Goal: Information Seeking & Learning: Learn about a topic

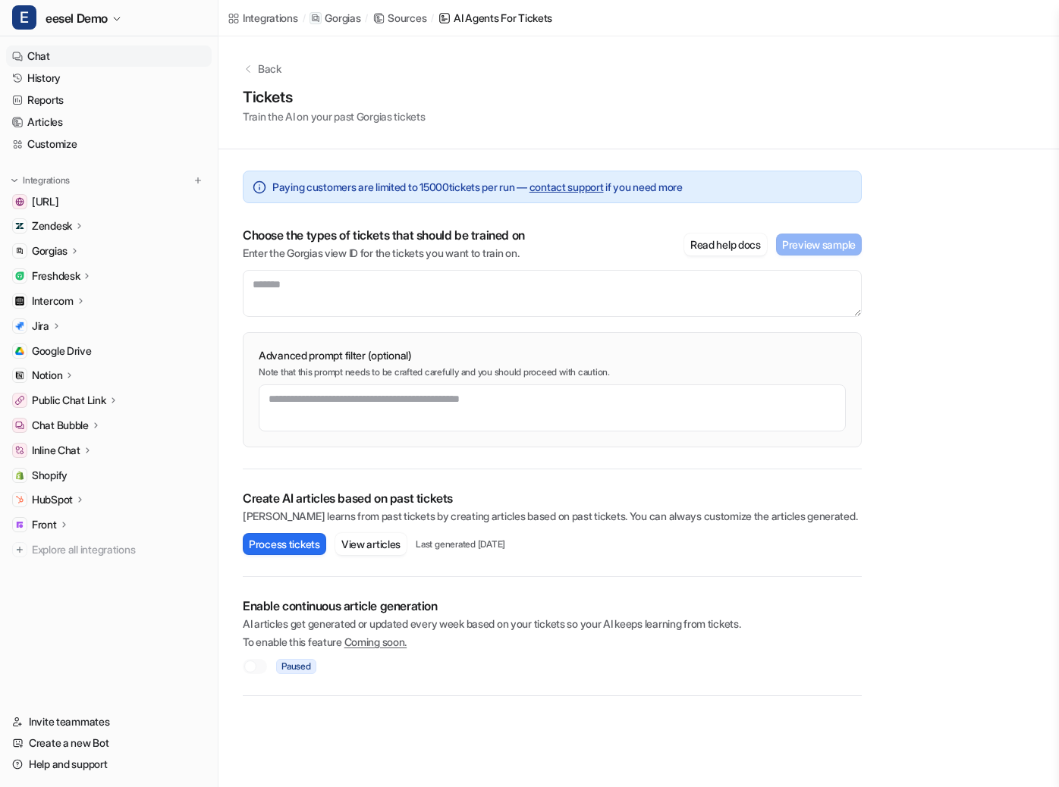
click at [68, 58] on link "Chat" at bounding box center [109, 56] width 206 height 21
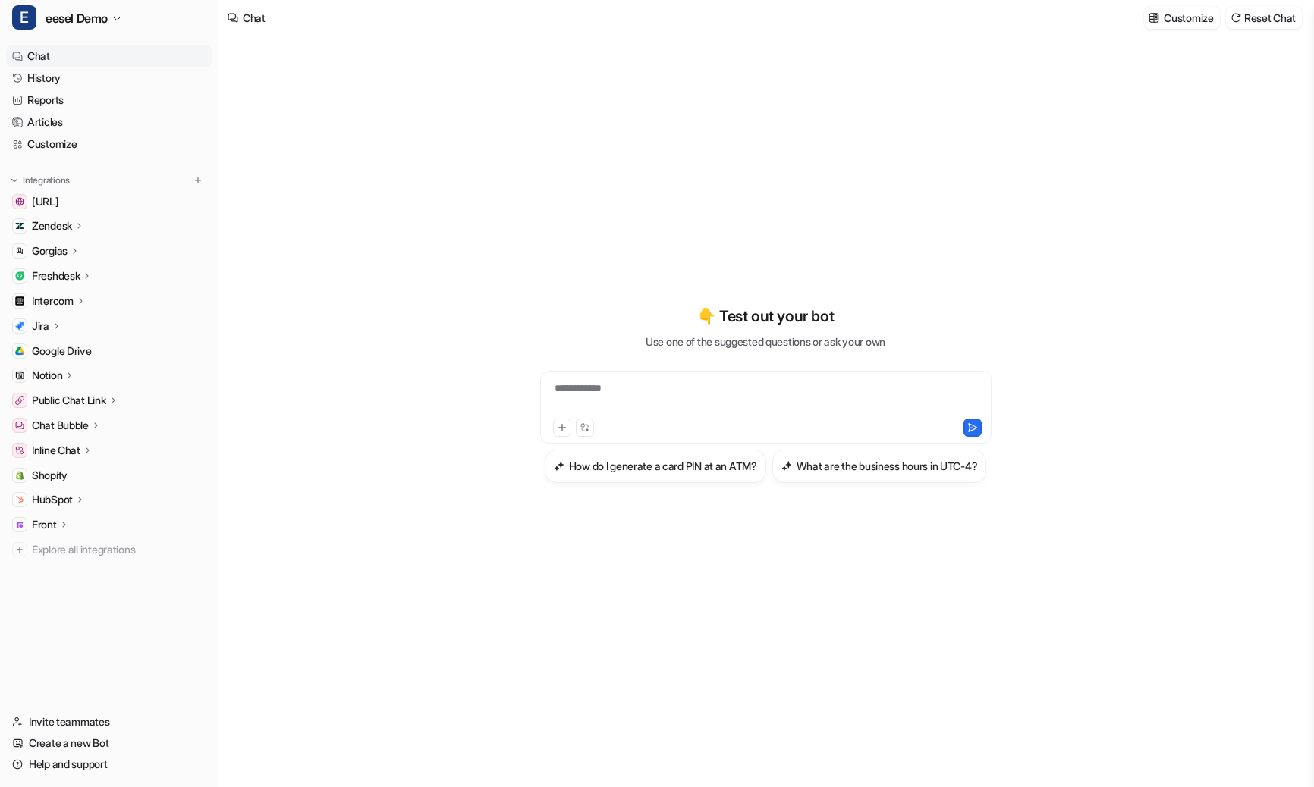
click at [598, 381] on div "**********" at bounding box center [766, 398] width 444 height 35
click at [690, 450] on button "How do I generate a card PIN at an ATM?" at bounding box center [656, 466] width 222 height 33
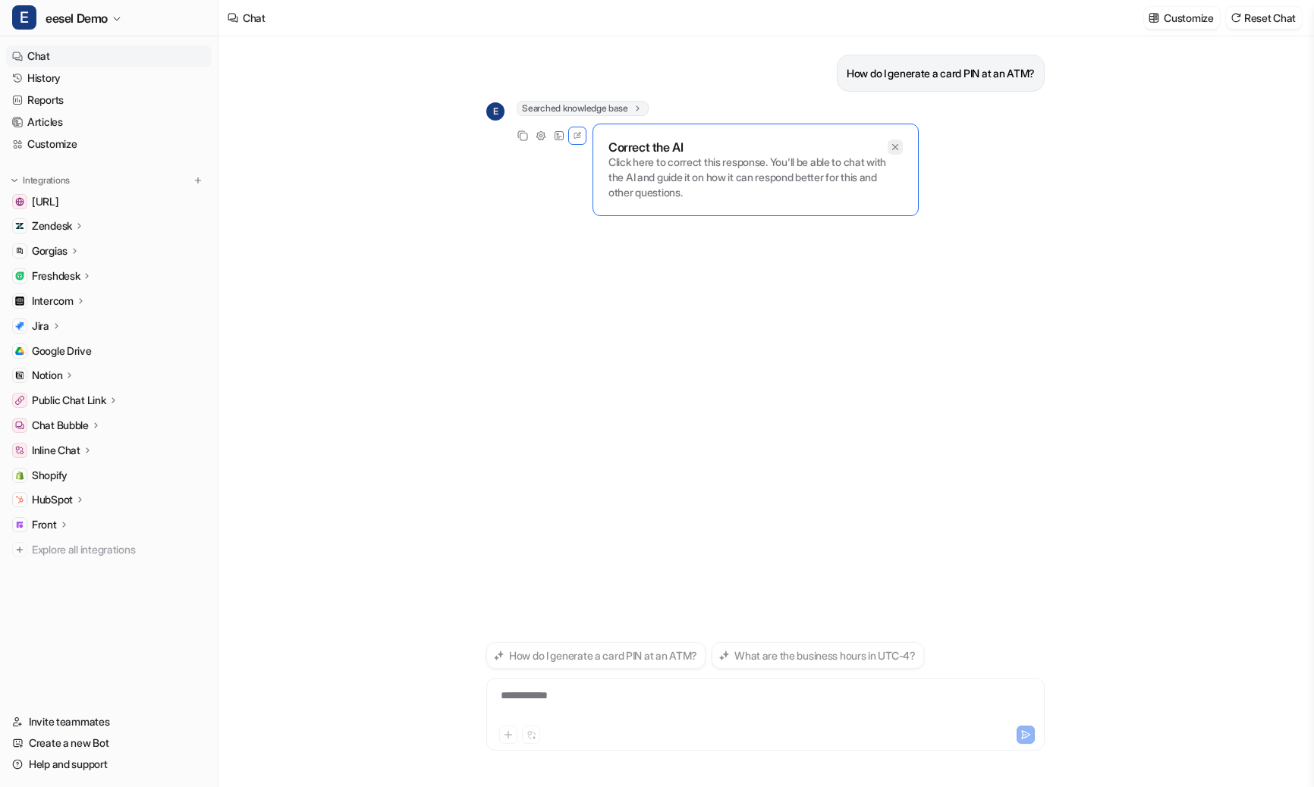
click at [896, 145] on div "E Searched knowledge base search_queries : [ "generate card PIN at ATM", "ATM c…" at bounding box center [765, 123] width 558 height 44
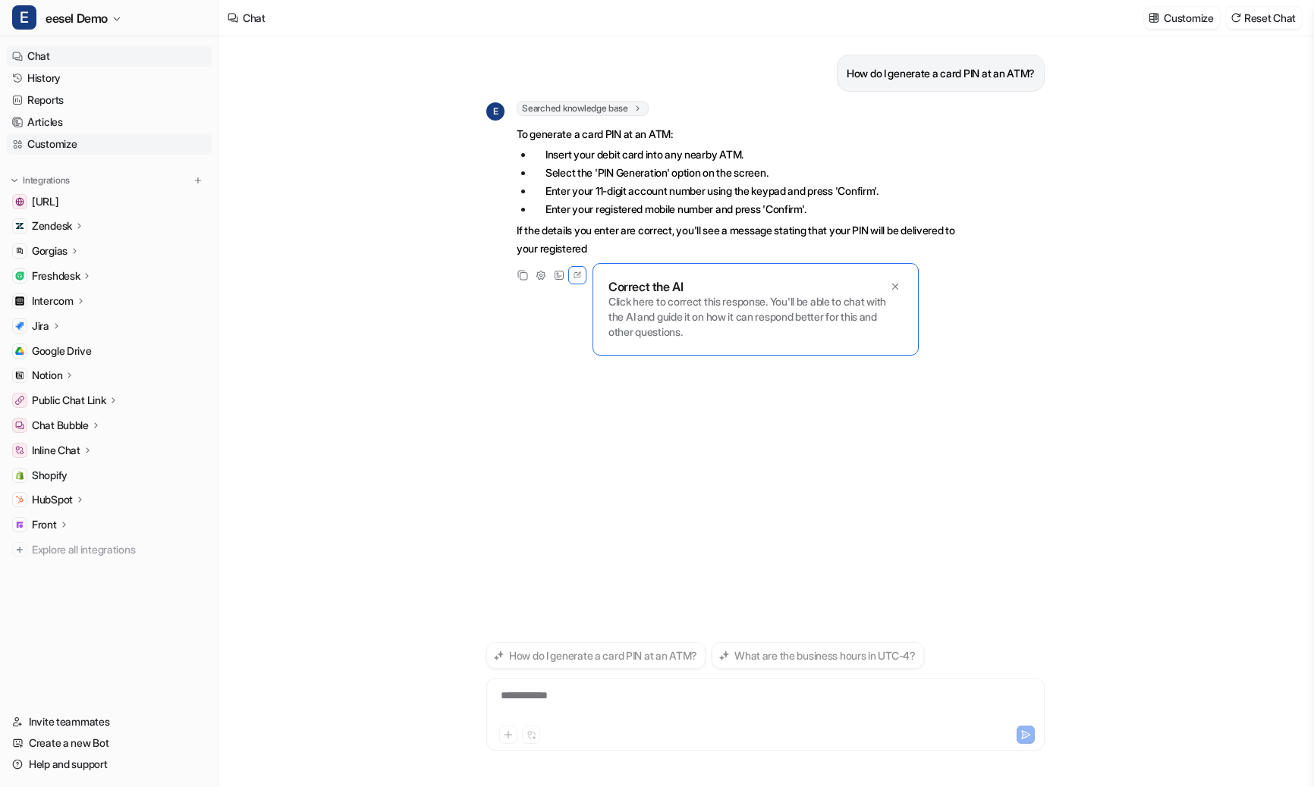
click at [82, 140] on link "Customize" at bounding box center [109, 144] width 206 height 21
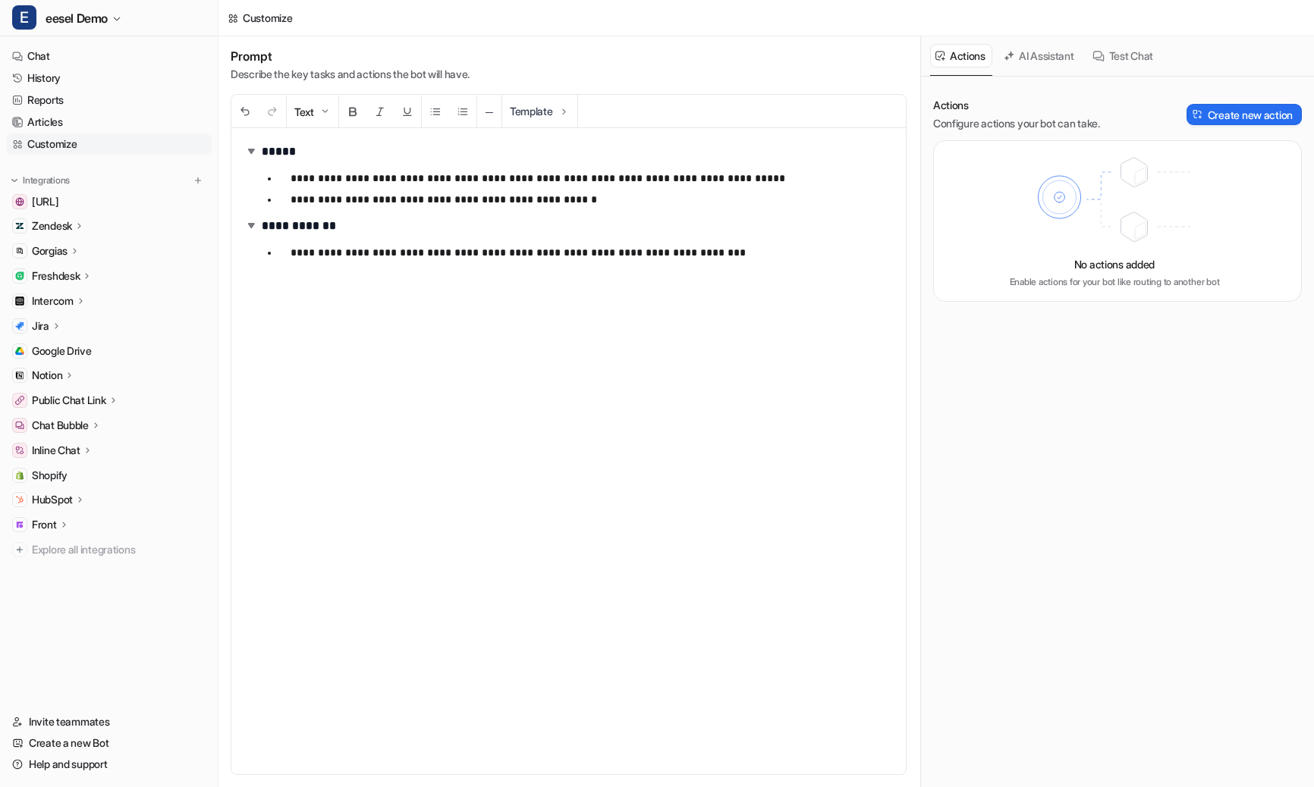
click at [1035, 53] on button "AI Assistant" at bounding box center [1039, 56] width 83 height 24
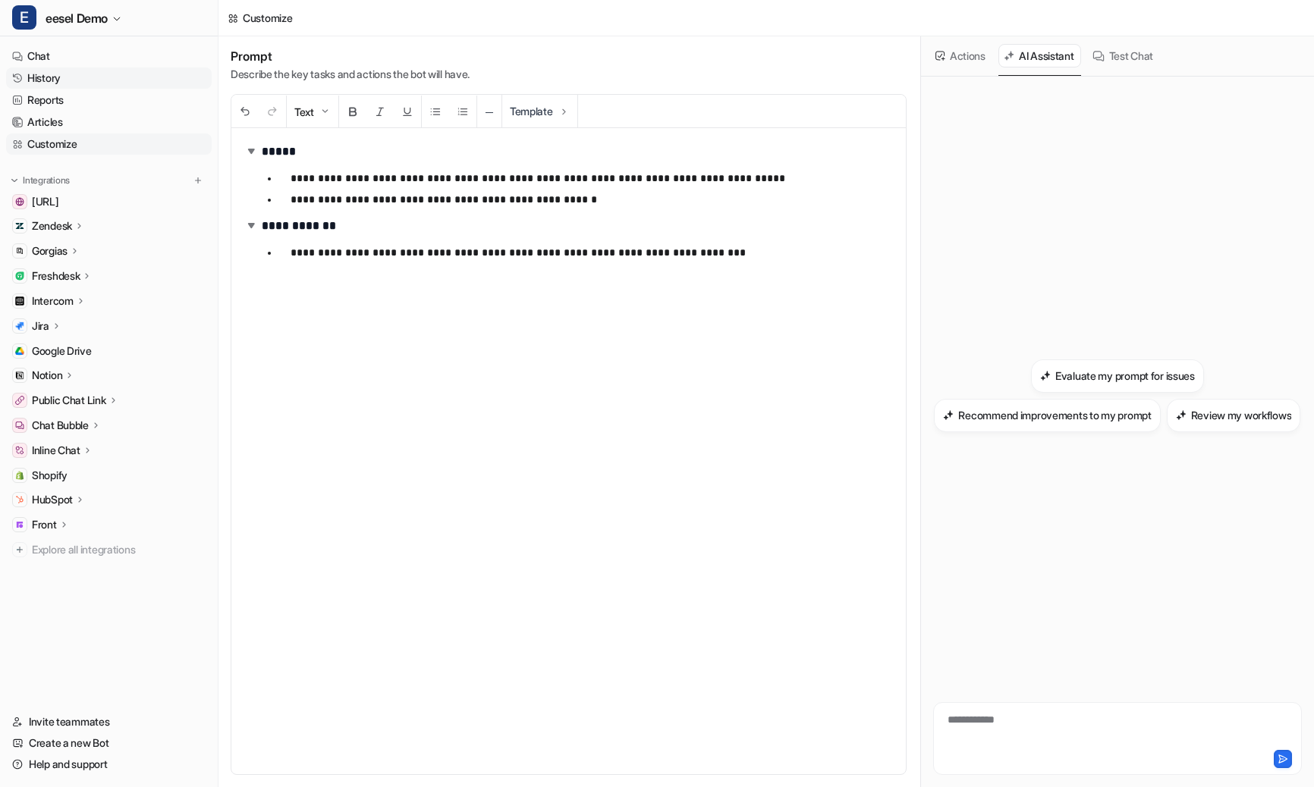
click at [56, 72] on link "History" at bounding box center [109, 78] width 206 height 21
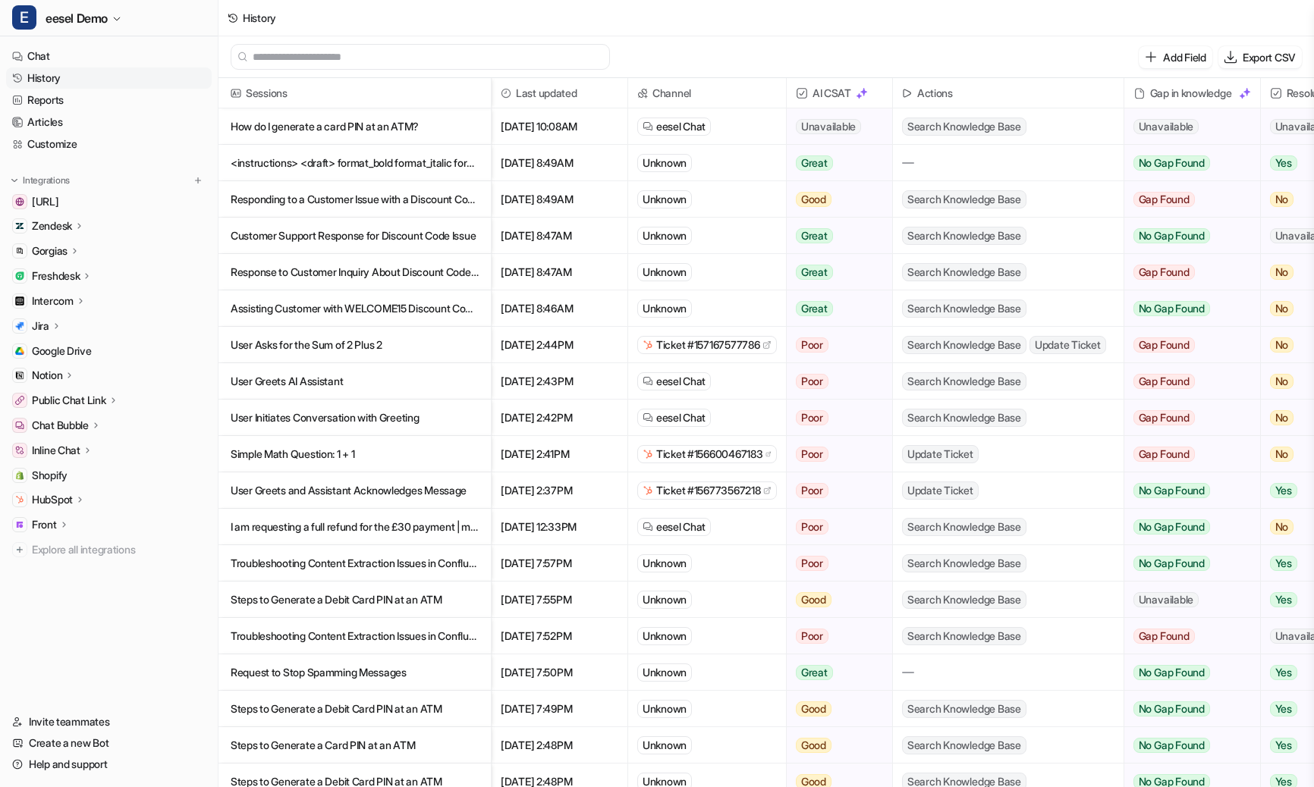
click at [424, 120] on p "How do I generate a card PIN at an ATM?" at bounding box center [355, 126] width 248 height 36
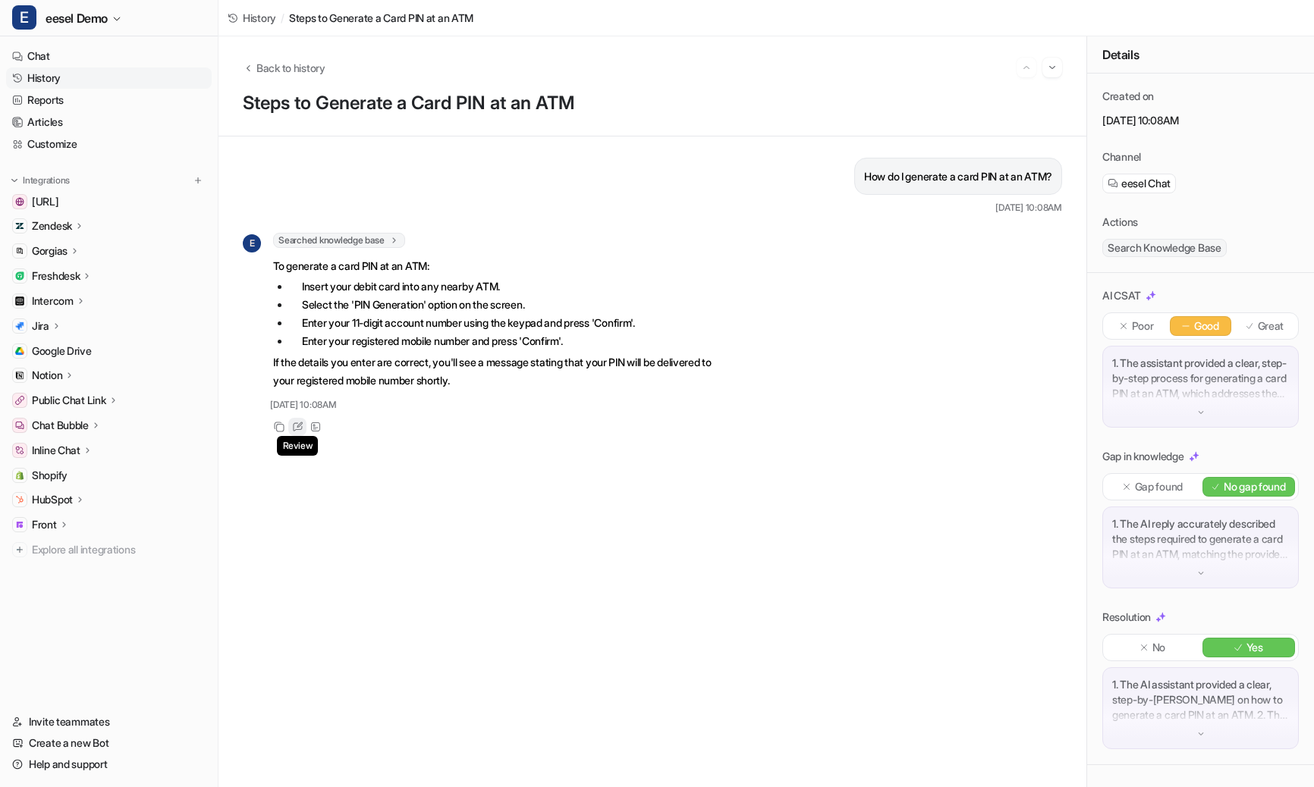
click at [300, 426] on icon at bounding box center [300, 425] width 6 height 6
